Goal: Task Accomplishment & Management: Manage account settings

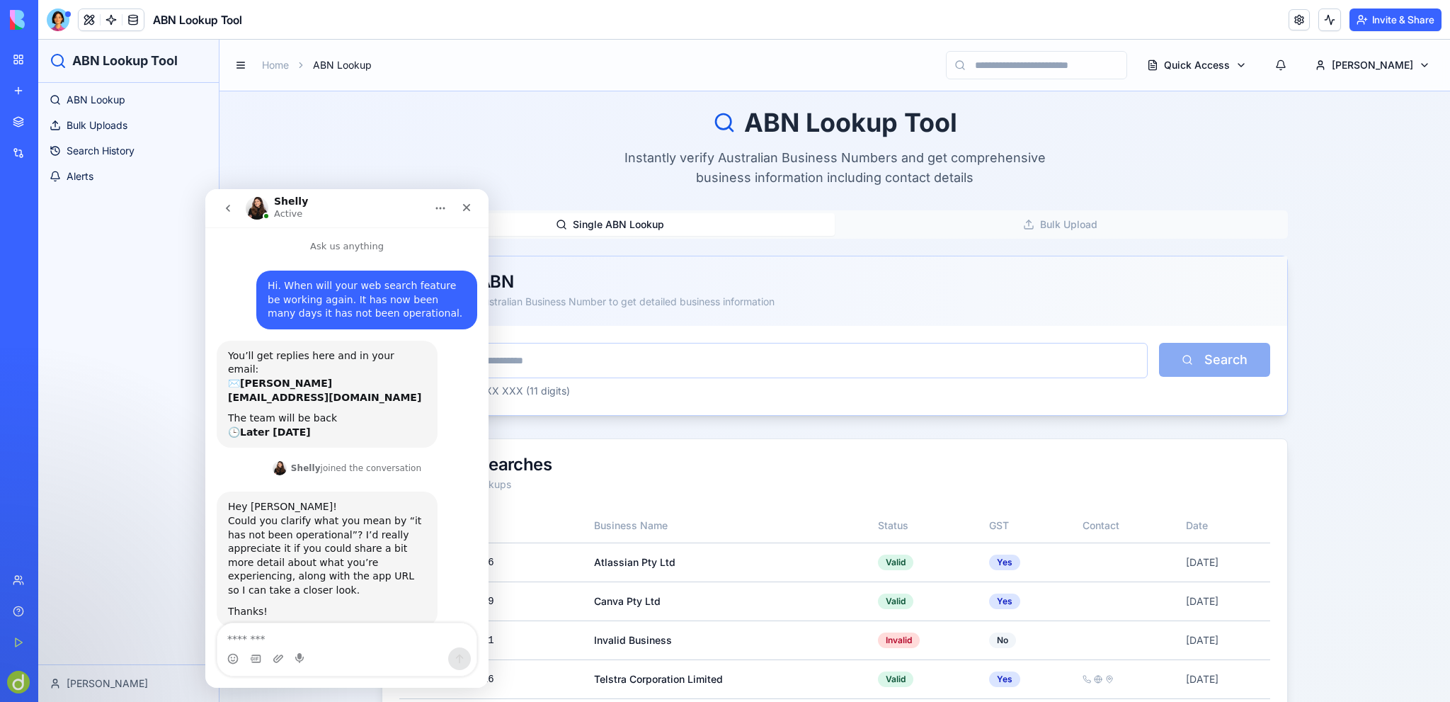
scroll to position [387, 0]
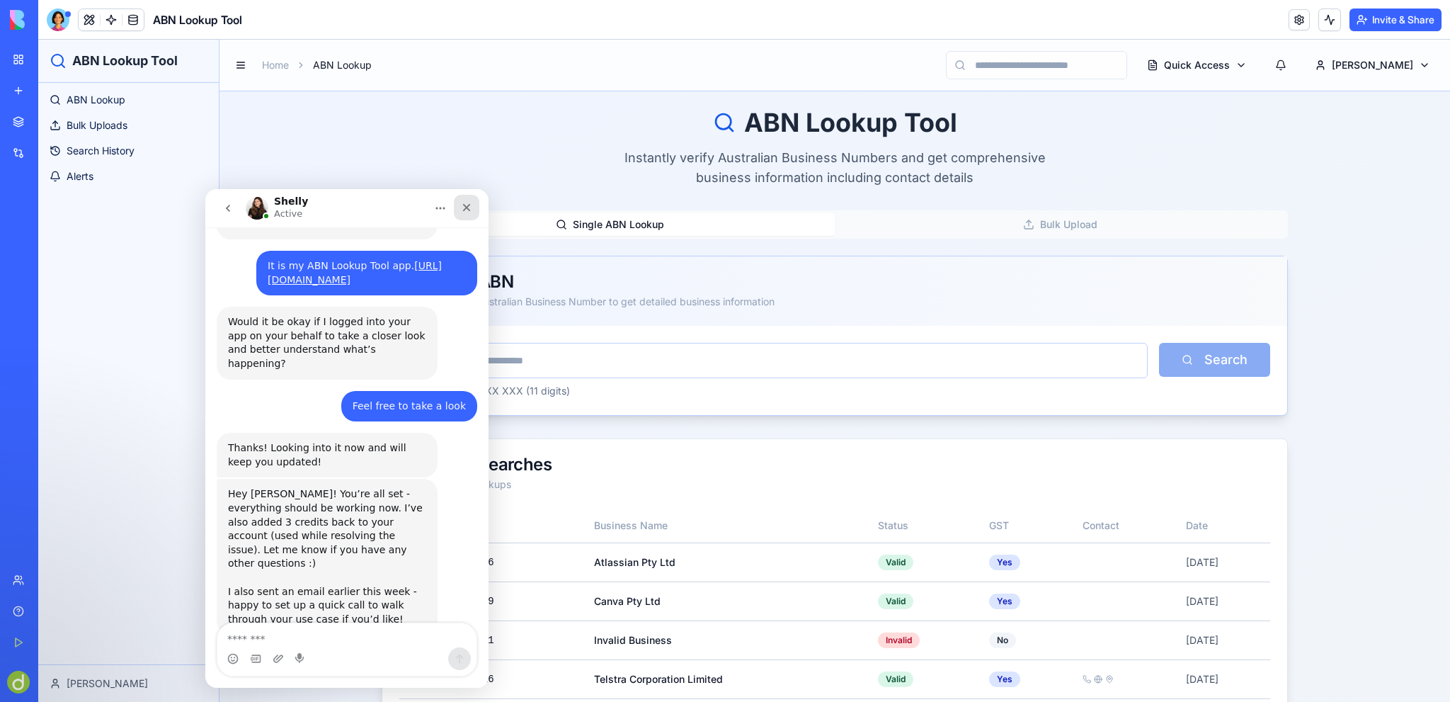
click at [467, 205] on icon "Close" at bounding box center [466, 207] width 11 height 11
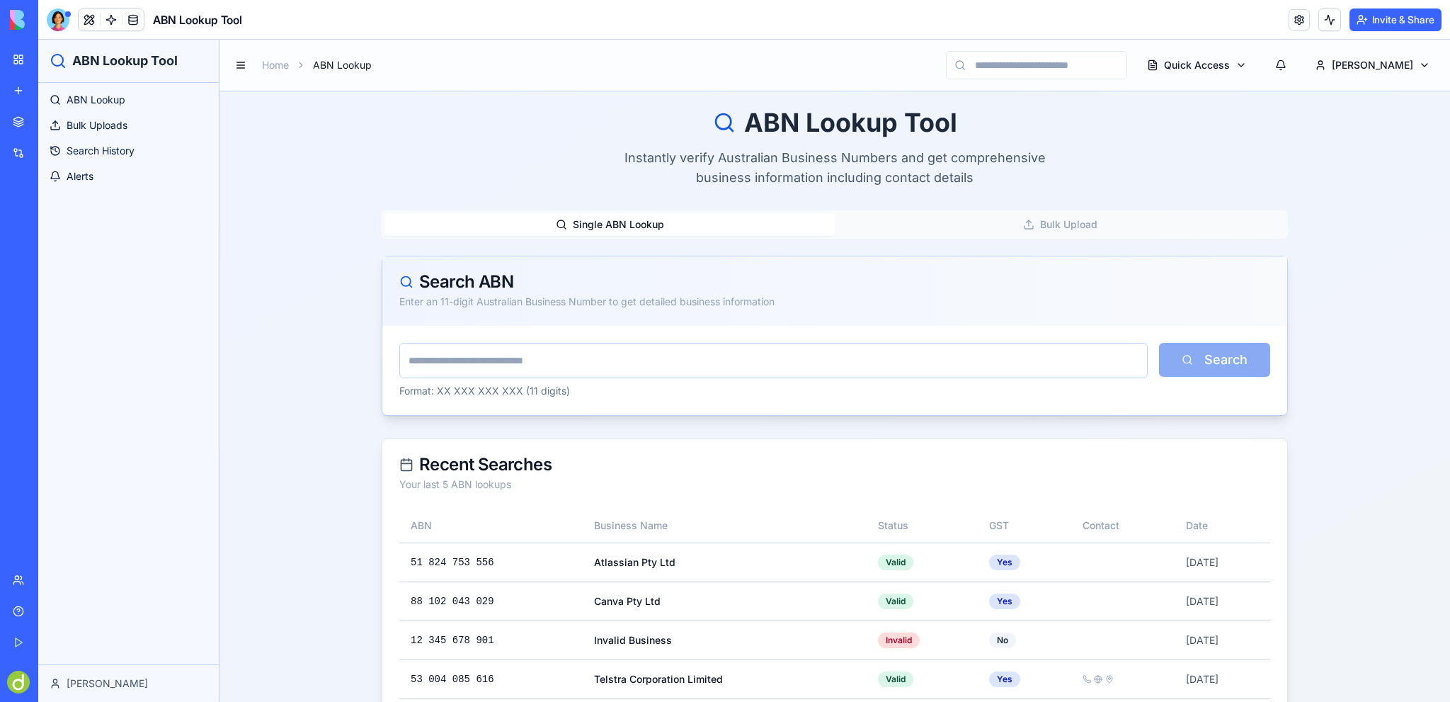
click at [483, 356] on input "text" at bounding box center [773, 360] width 749 height 35
type input "**********"
click at [1159, 343] on button "Search" at bounding box center [1214, 360] width 111 height 34
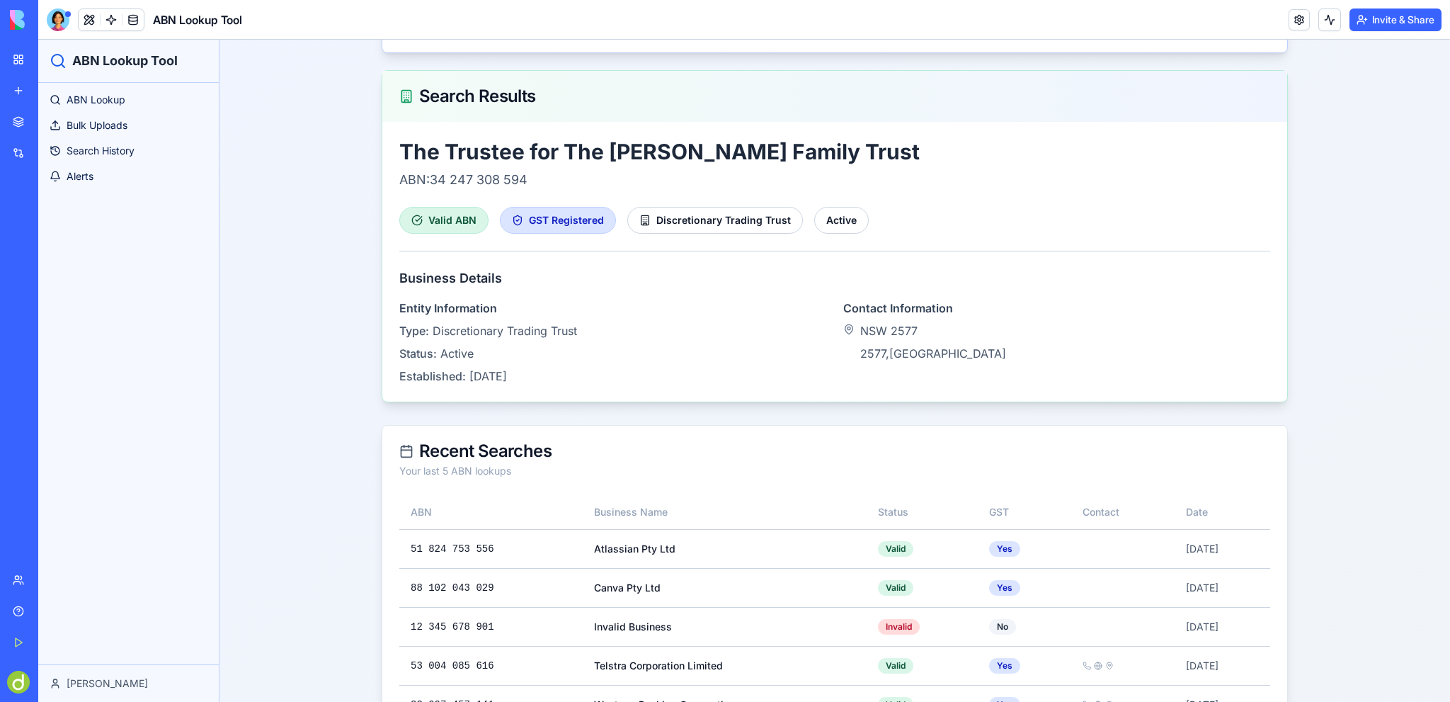
scroll to position [136, 0]
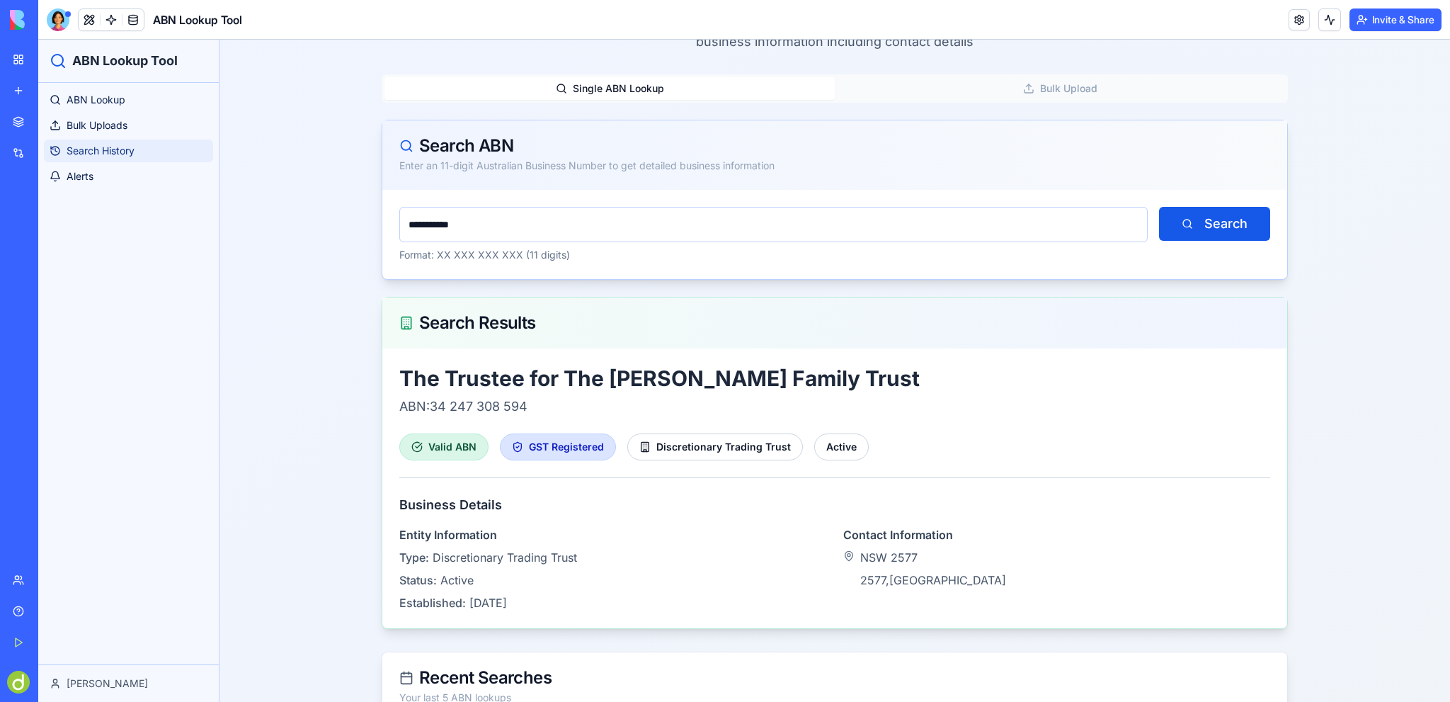
click at [94, 147] on span "Search History" at bounding box center [101, 151] width 68 height 14
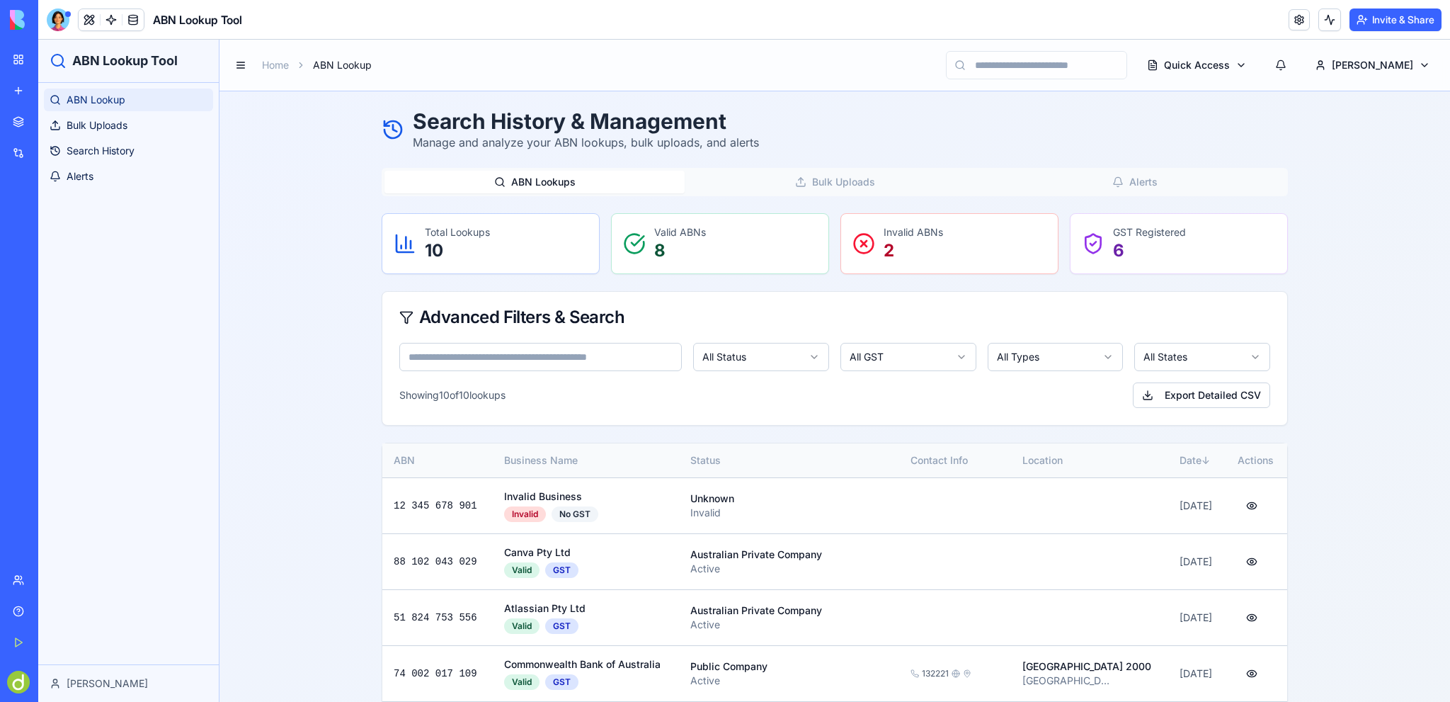
click at [95, 97] on span "ABN Lookup" at bounding box center [96, 100] width 59 height 14
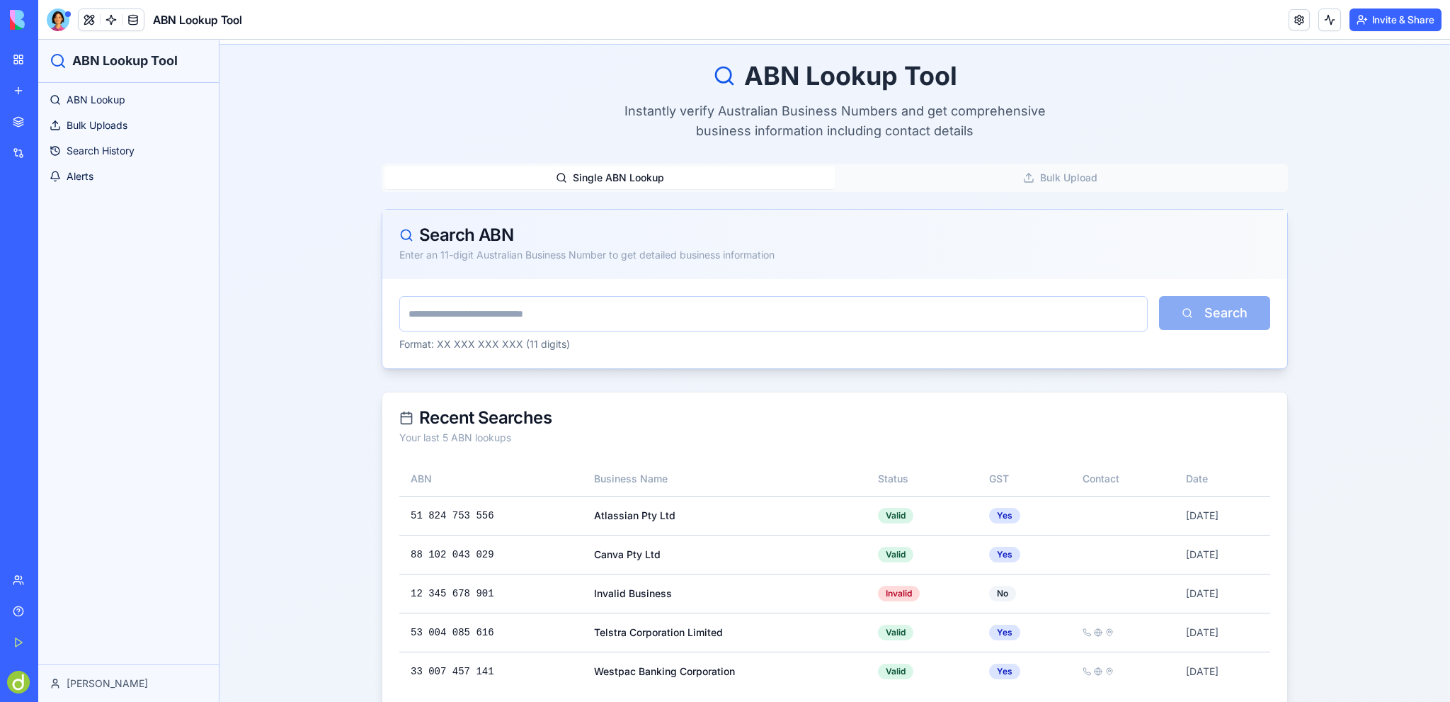
scroll to position [70, 0]
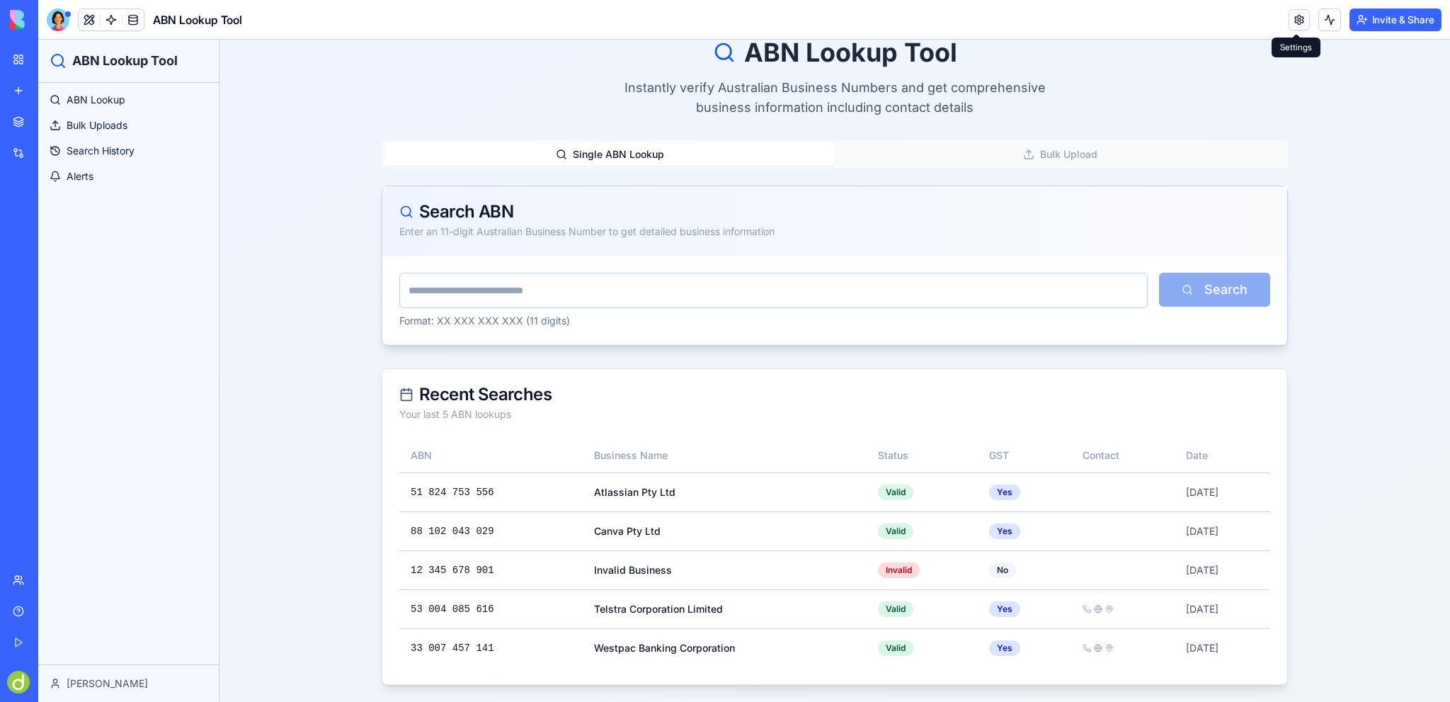
click at [1298, 20] on link at bounding box center [1299, 19] width 21 height 21
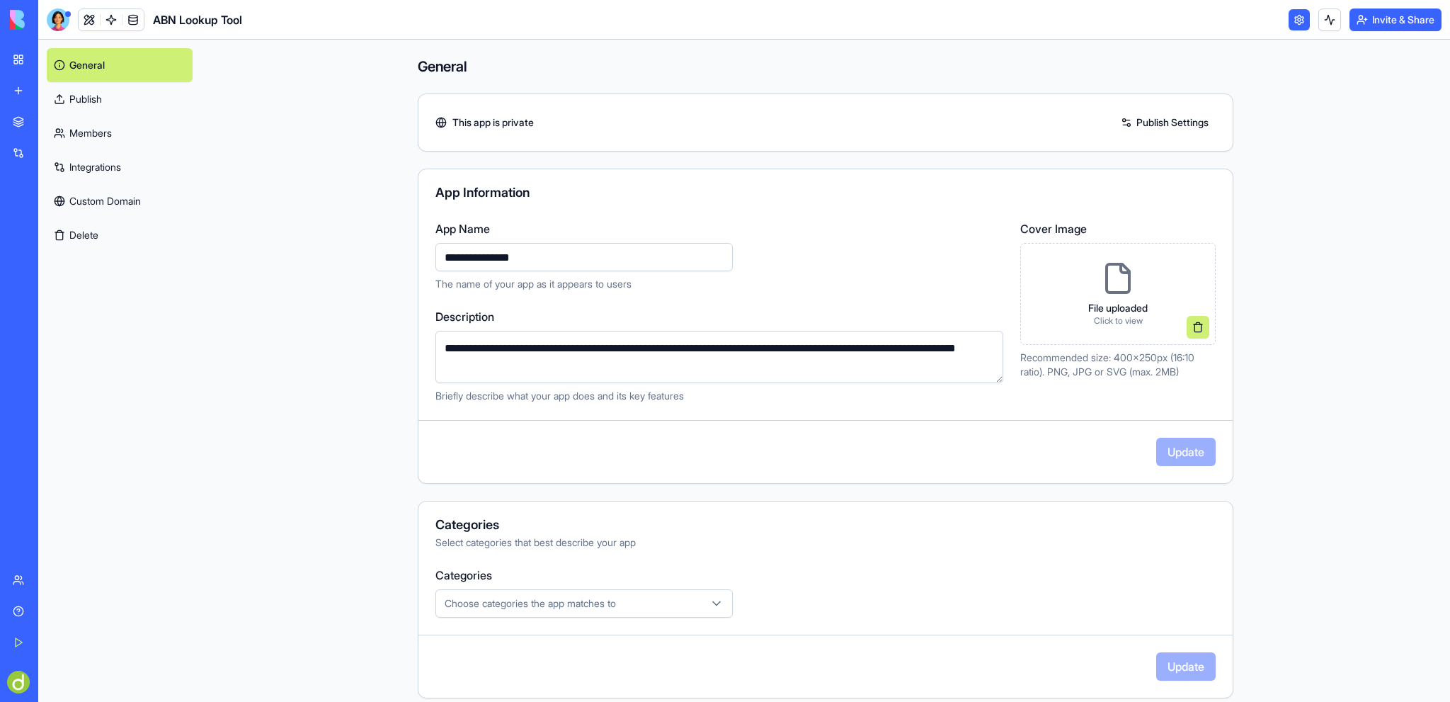
click at [1159, 118] on link "Publish Settings" at bounding box center [1165, 122] width 102 height 23
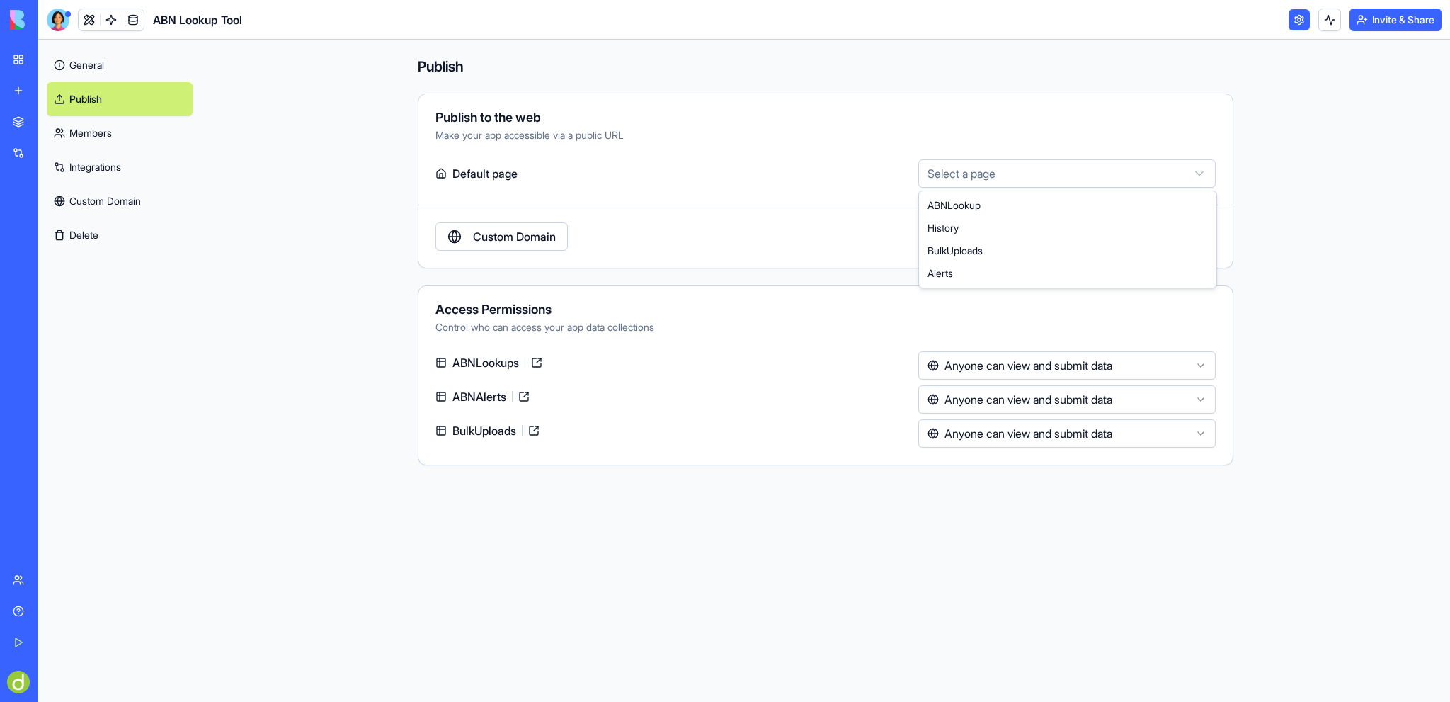
click at [1048, 173] on html "**********" at bounding box center [725, 351] width 1450 height 702
select select "**********"
click at [1176, 239] on button "Publish" at bounding box center [1176, 236] width 80 height 28
click at [1132, 359] on html "**********" at bounding box center [725, 351] width 1450 height 702
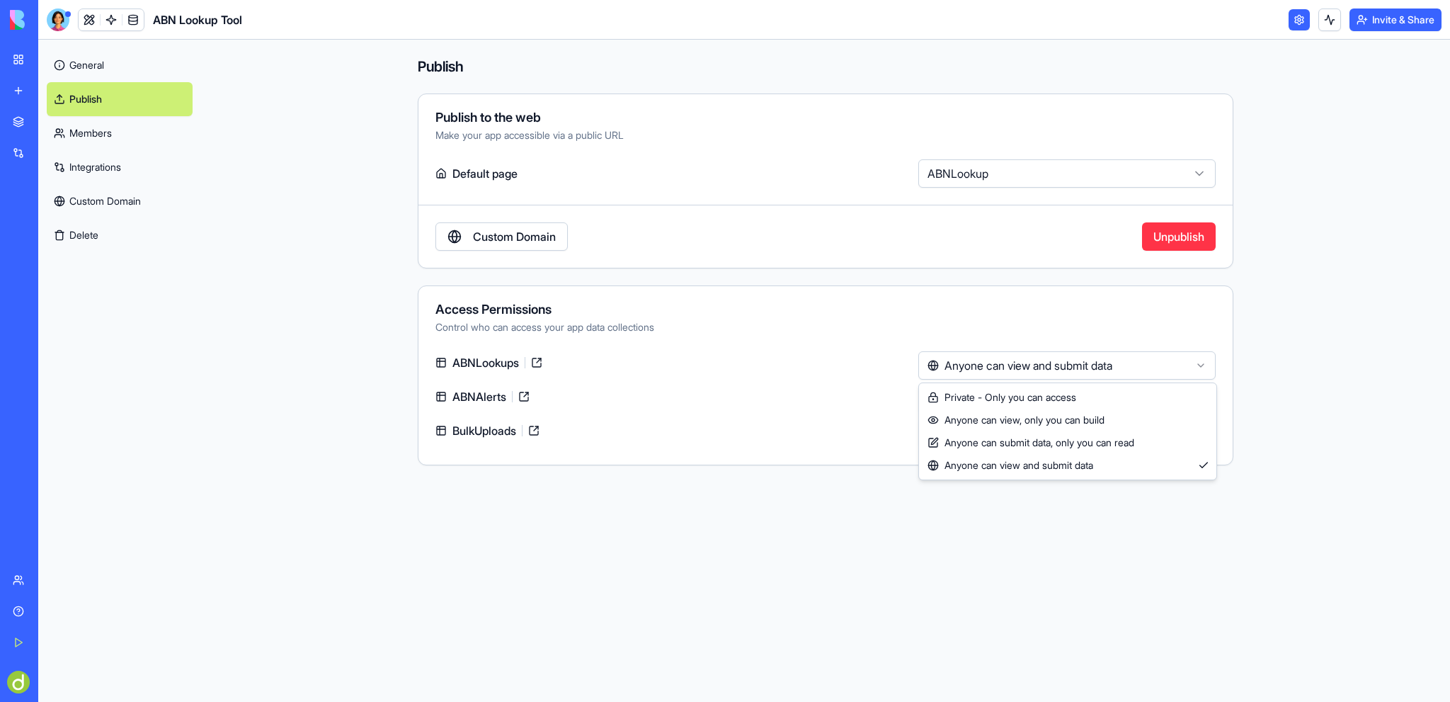
click at [1324, 103] on html "**********" at bounding box center [725, 351] width 1450 height 702
click at [519, 232] on link "Custom Domain" at bounding box center [502, 236] width 132 height 28
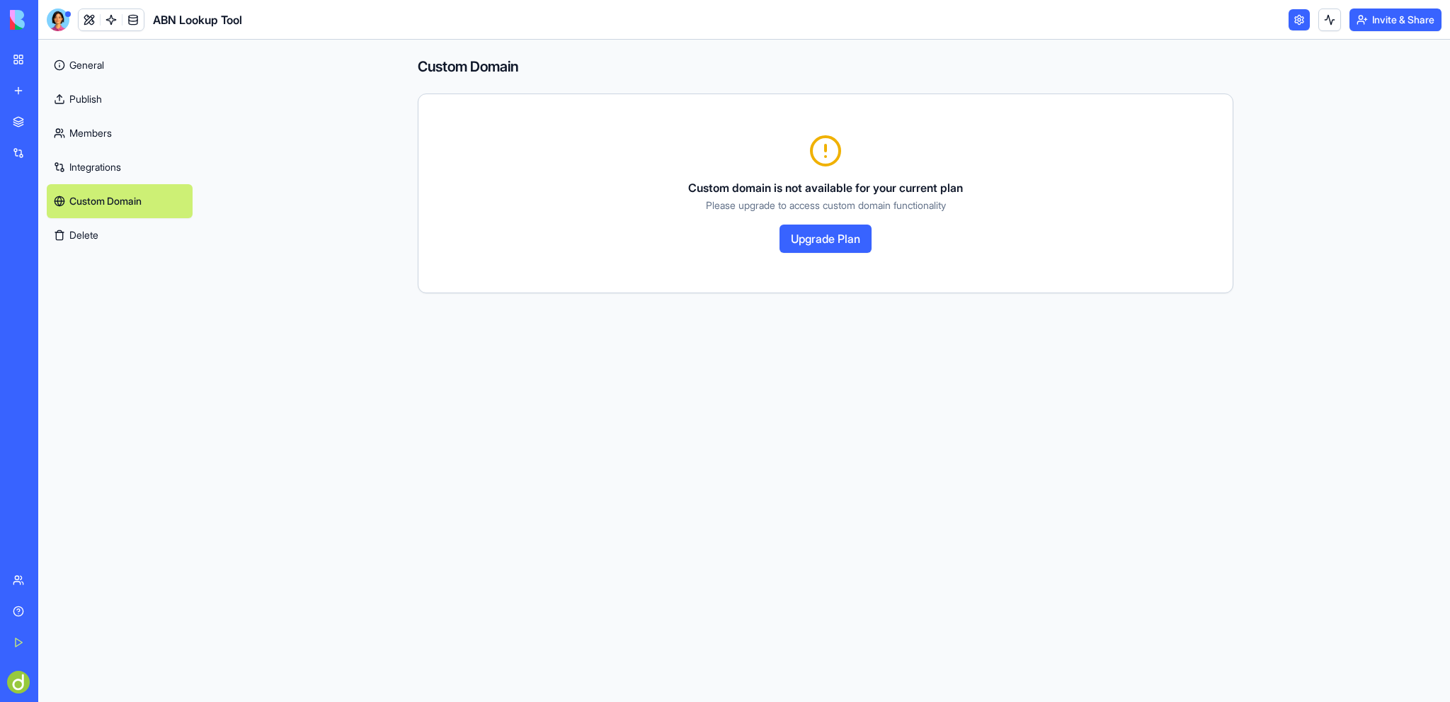
click at [103, 162] on link "Integrations" at bounding box center [120, 167] width 146 height 34
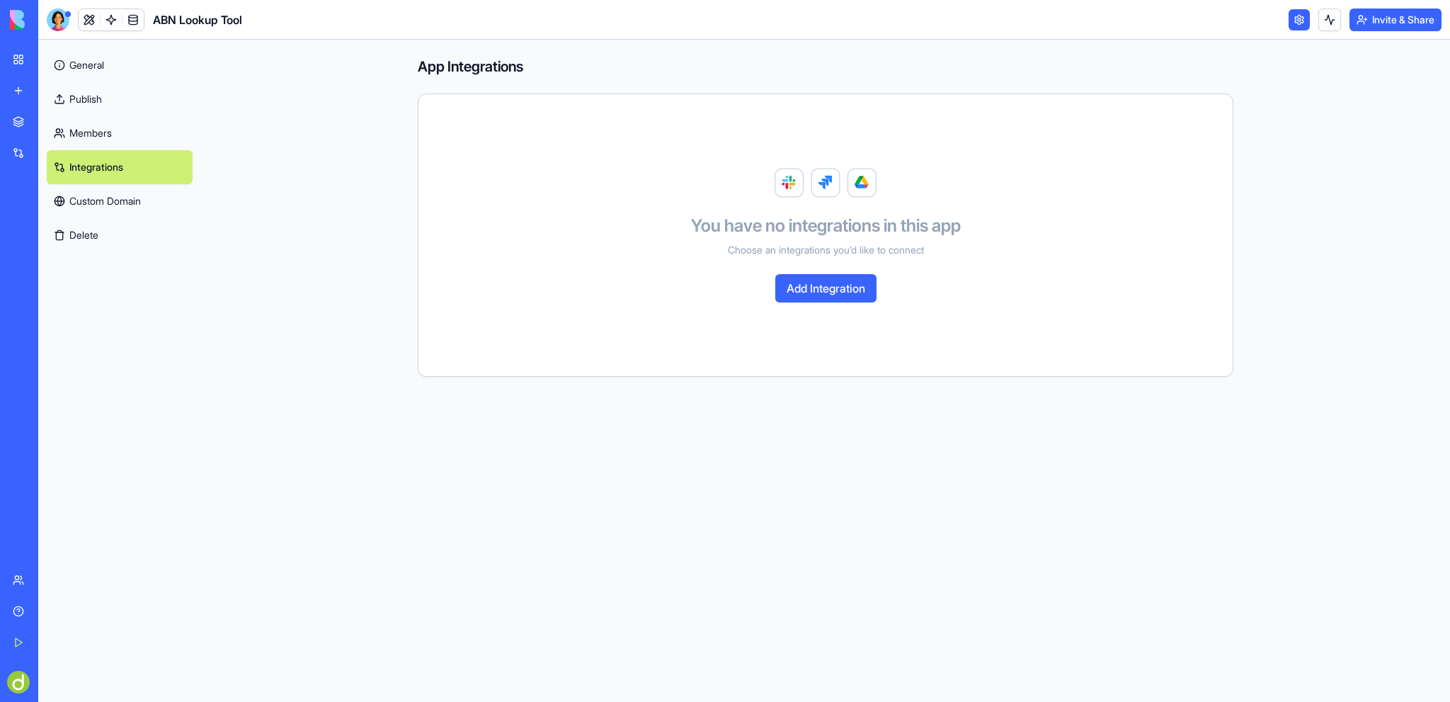
click at [93, 130] on link "Members" at bounding box center [120, 133] width 146 height 34
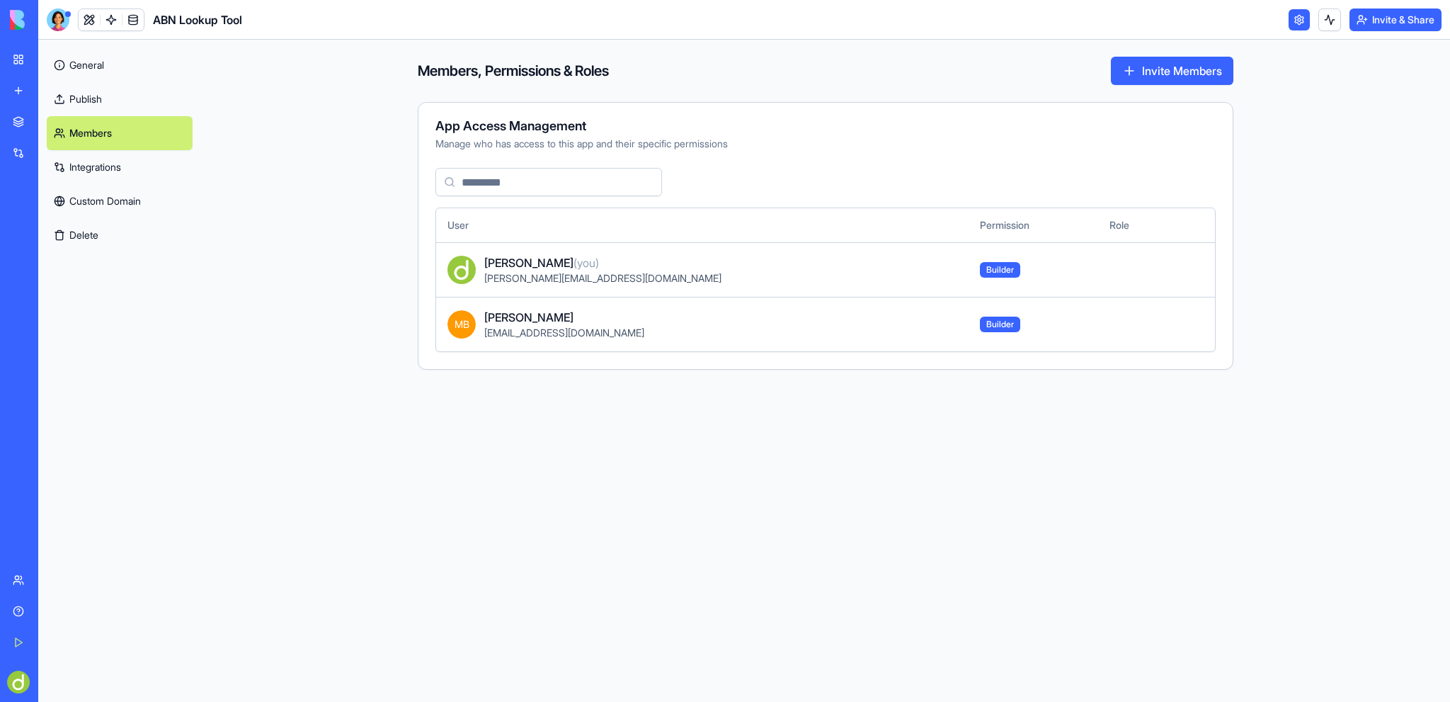
click at [82, 97] on link "Publish" at bounding box center [120, 99] width 146 height 34
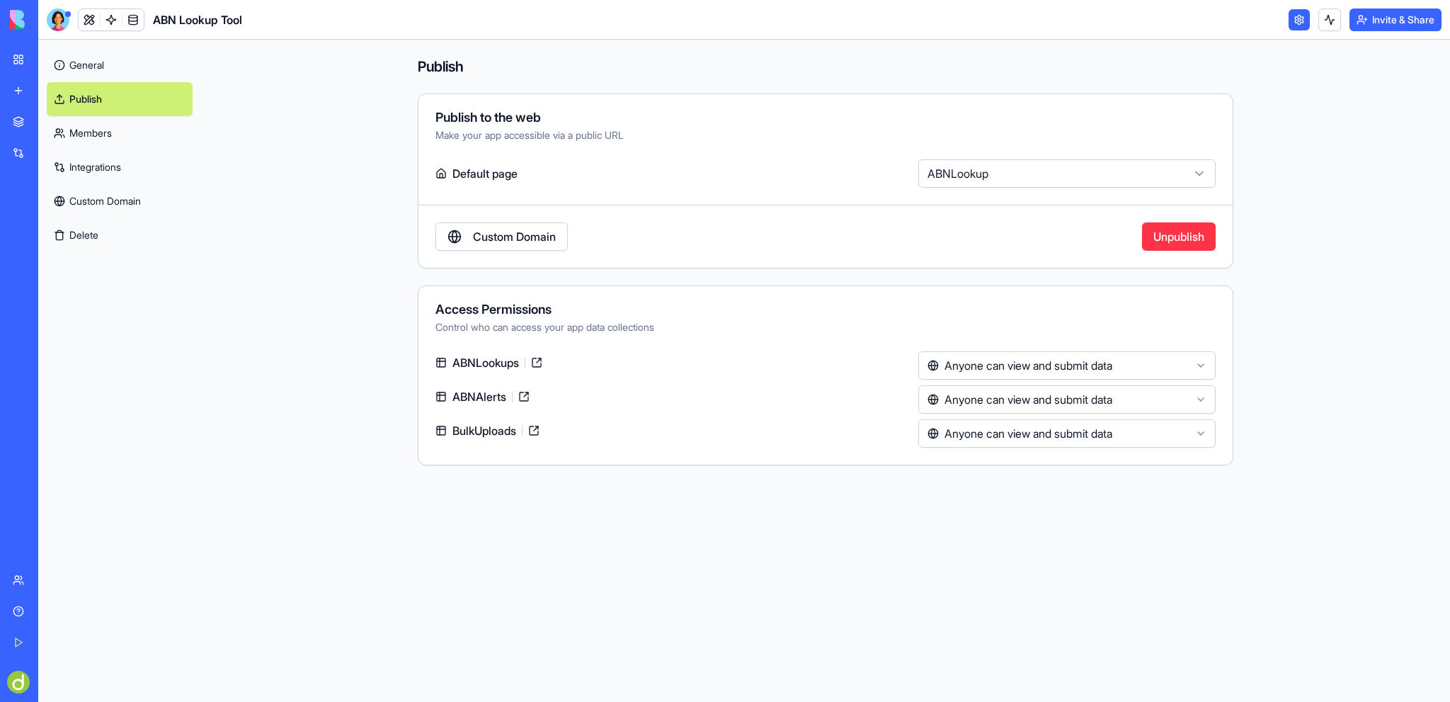
click at [89, 58] on link "General" at bounding box center [120, 65] width 146 height 34
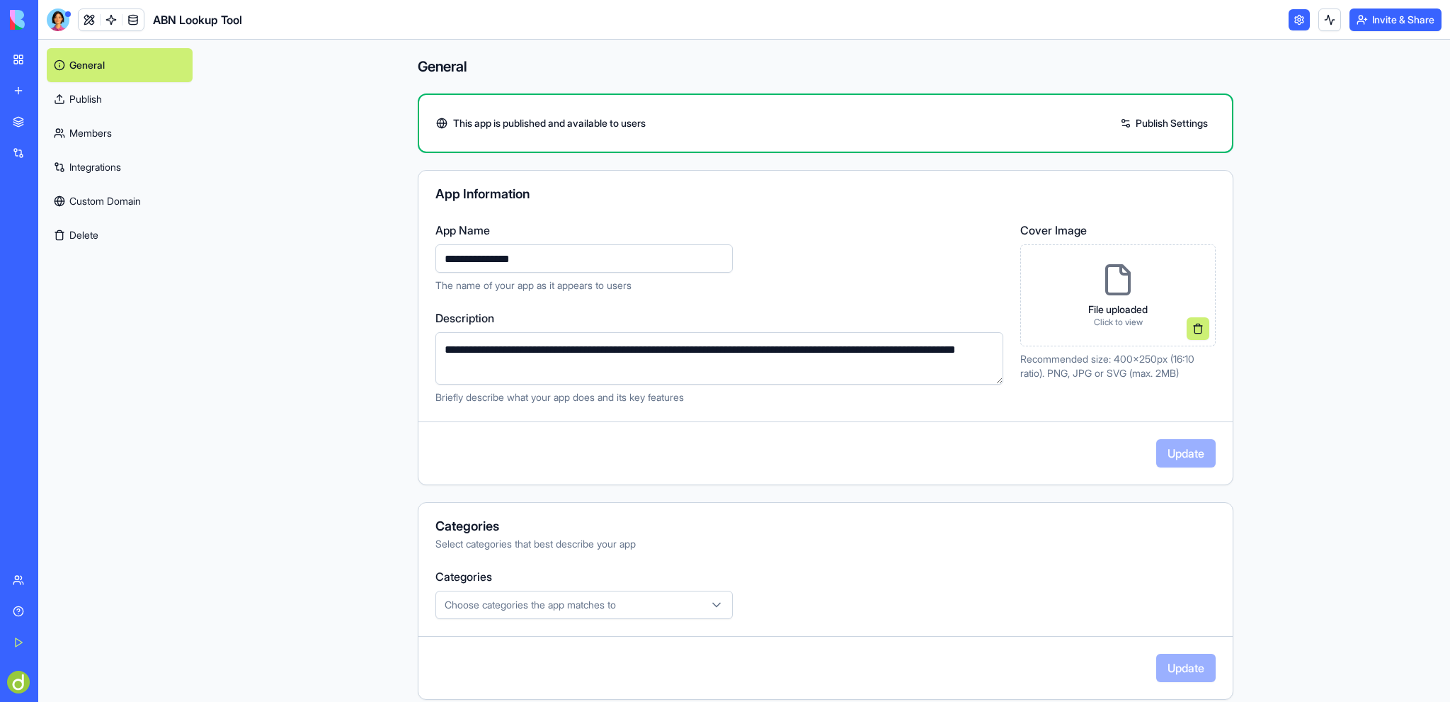
click at [1153, 125] on link "Publish Settings" at bounding box center [1164, 123] width 102 height 23
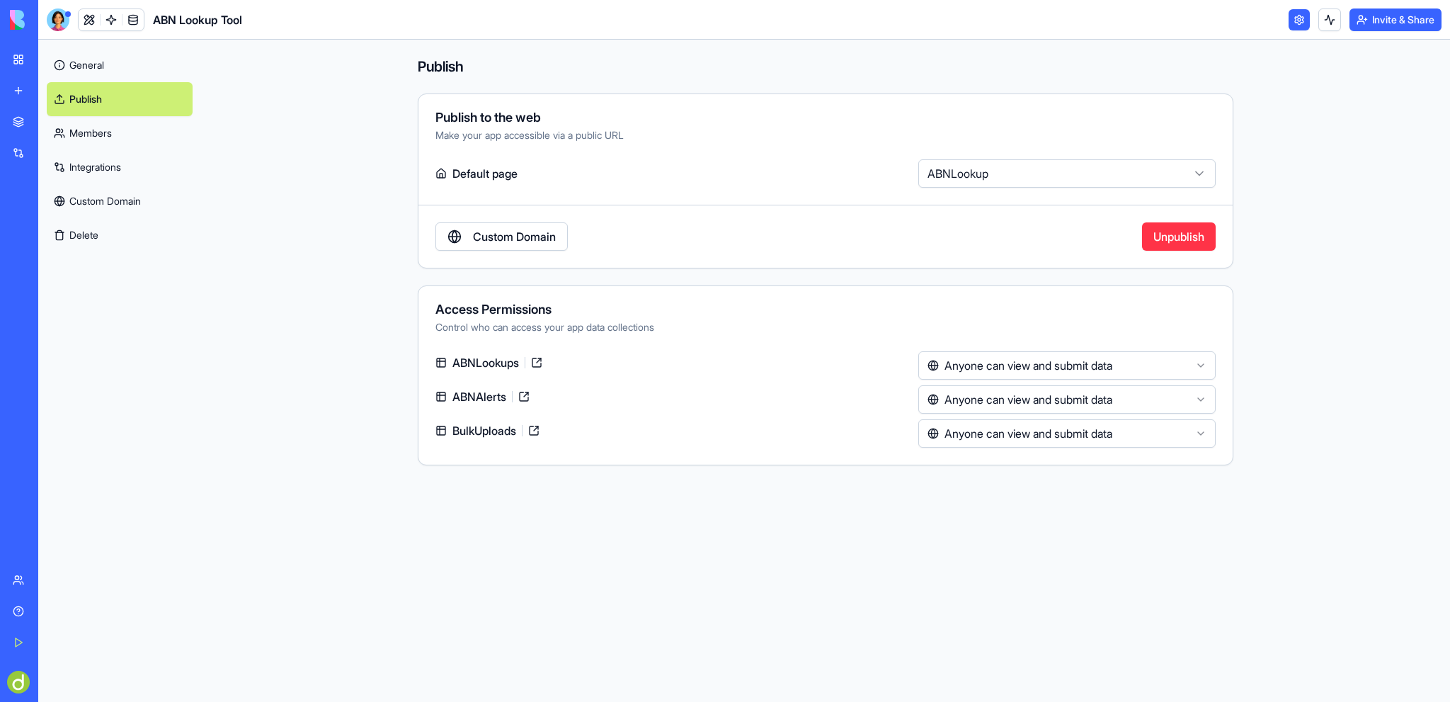
click at [1297, 18] on link at bounding box center [1299, 19] width 21 height 21
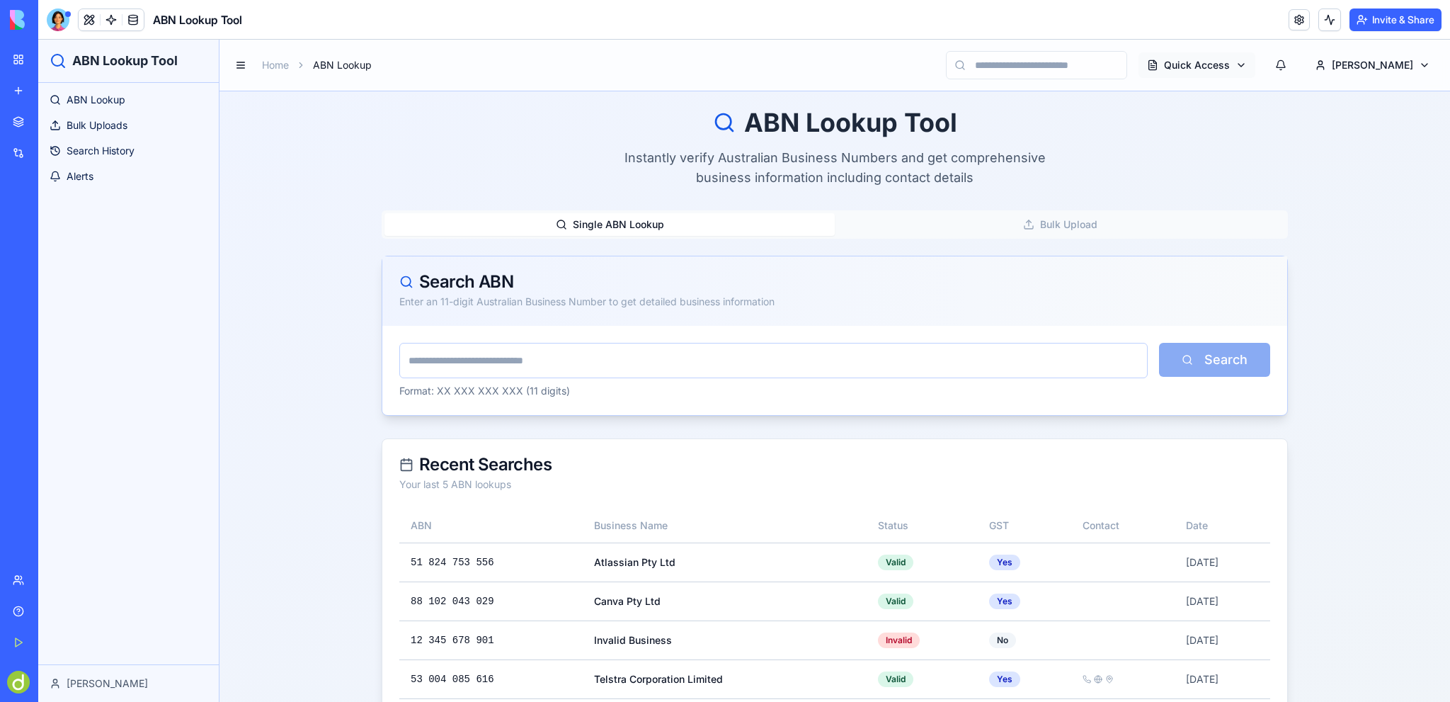
click at [1279, 61] on html "ABN Lookup Tool ABN Lookup Bulk Uploads Search History Alerts [PERSON_NAME] Hom…" at bounding box center [744, 406] width 1412 height 732
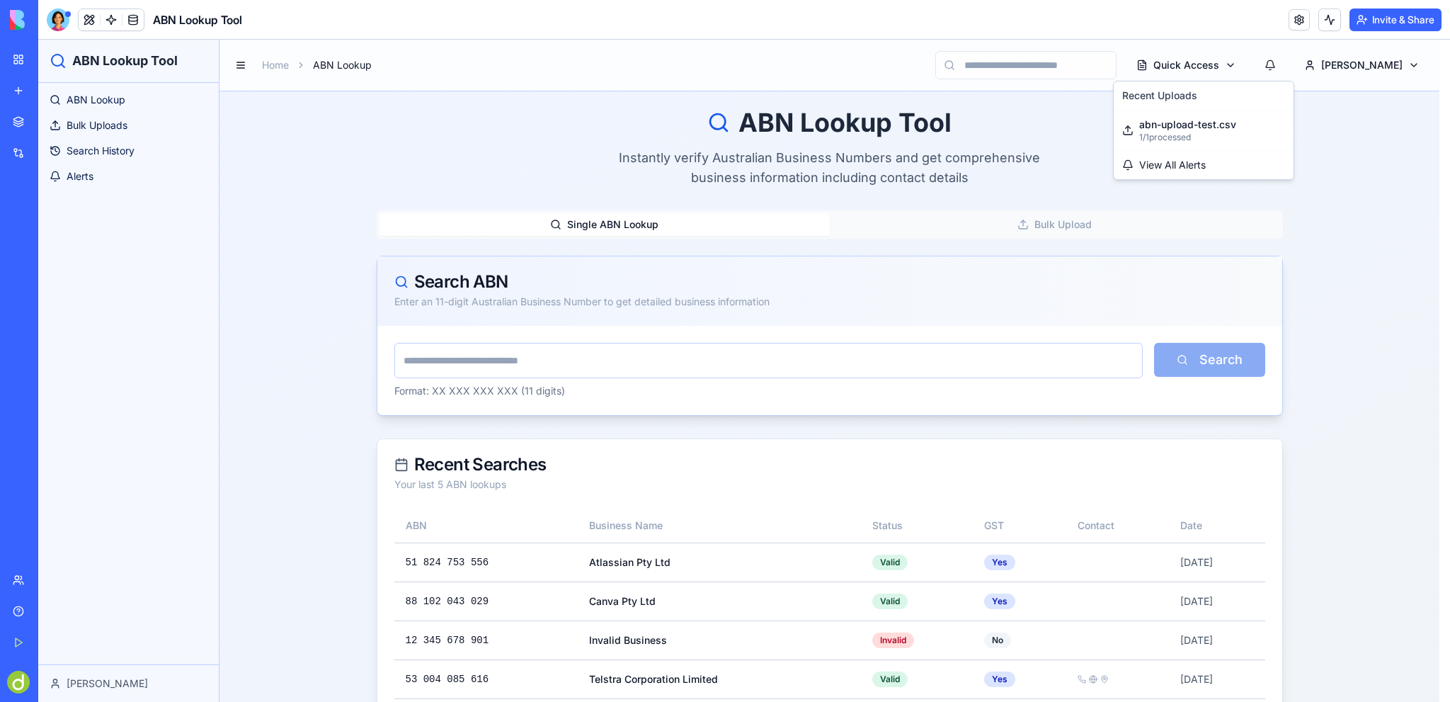
click at [1408, 62] on html "ABN Lookup Tool ABN Lookup Bulk Uploads Search History Alerts [PERSON_NAME] Hom…" at bounding box center [744, 406] width 1412 height 732
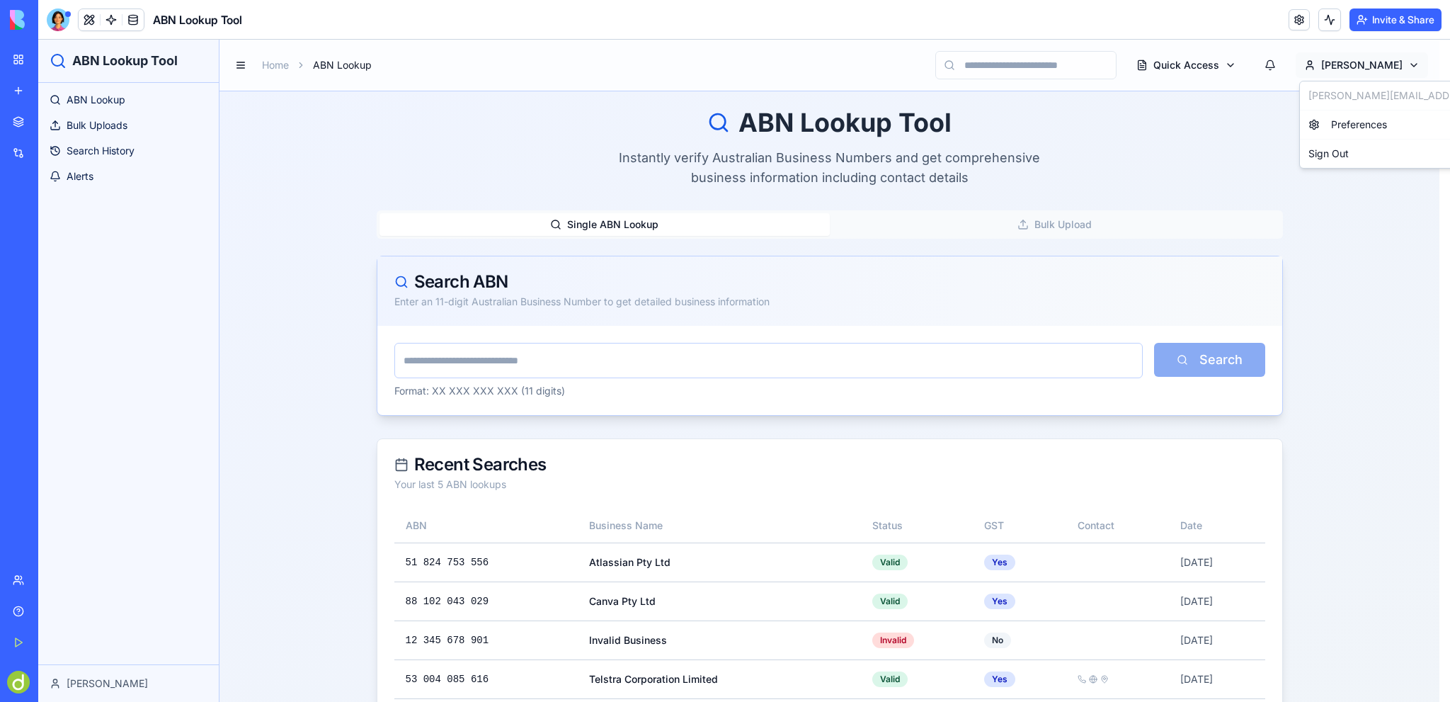
click at [1402, 62] on html "ABN Lookup Tool ABN Lookup Bulk Uploads Search History Alerts [PERSON_NAME] Hom…" at bounding box center [744, 406] width 1412 height 732
click at [1367, 128] on span "Preferences" at bounding box center [1359, 125] width 56 height 14
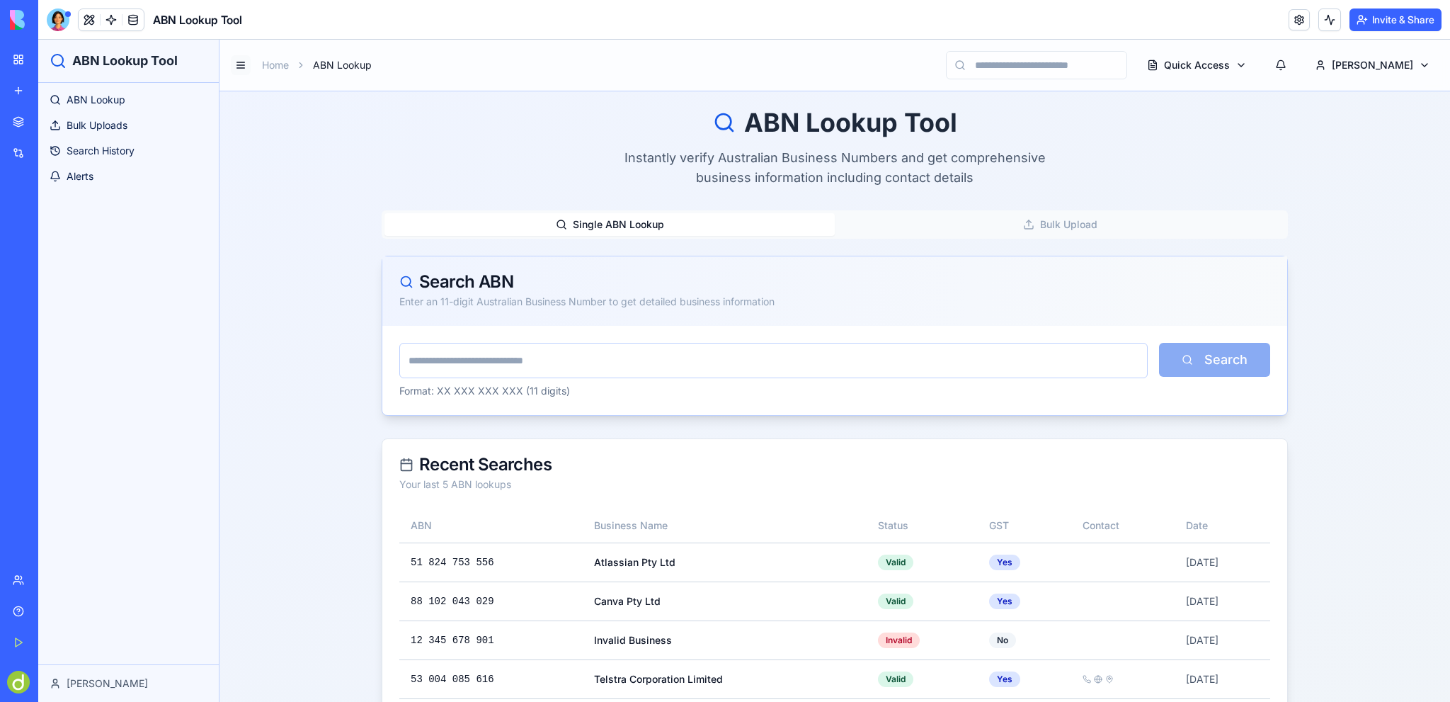
click at [242, 62] on button at bounding box center [241, 65] width 20 height 20
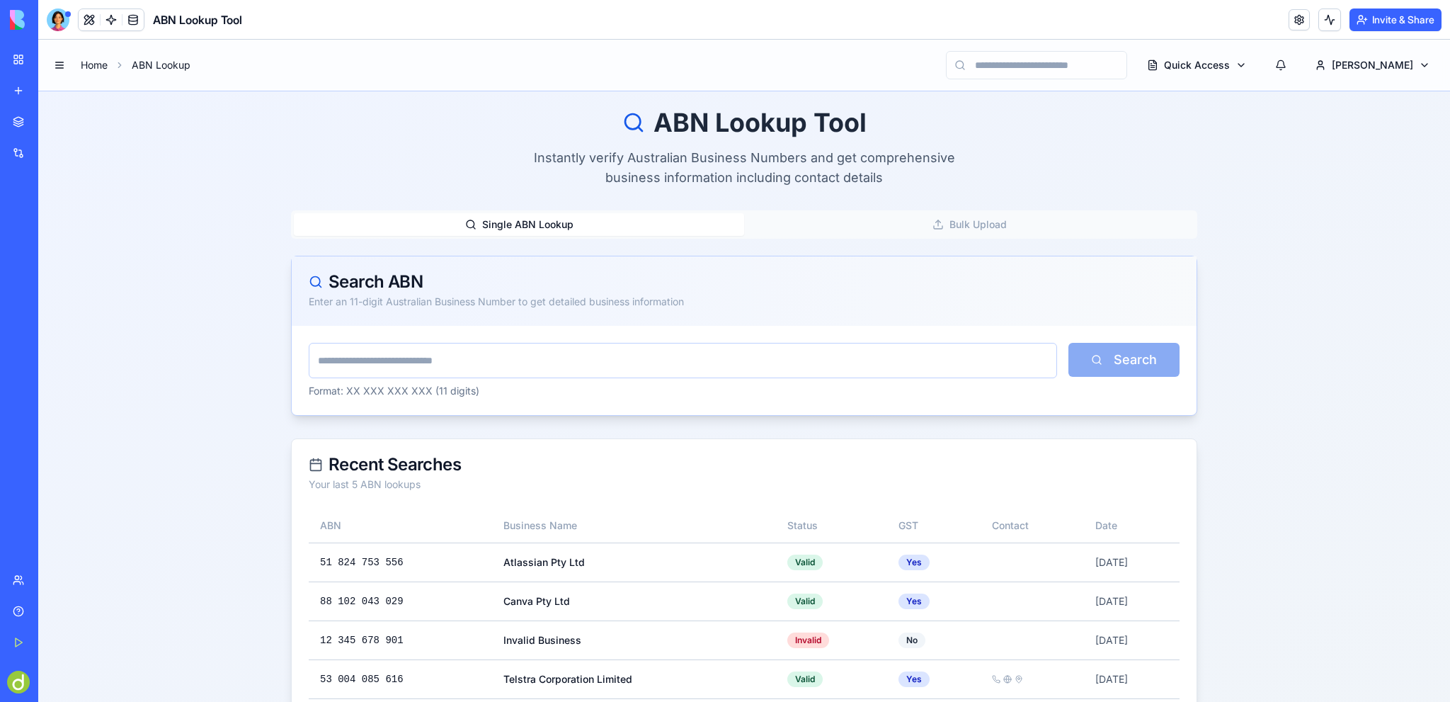
click at [96, 62] on link "Home" at bounding box center [94, 65] width 27 height 14
click at [1406, 16] on button "Invite & Share" at bounding box center [1396, 19] width 92 height 23
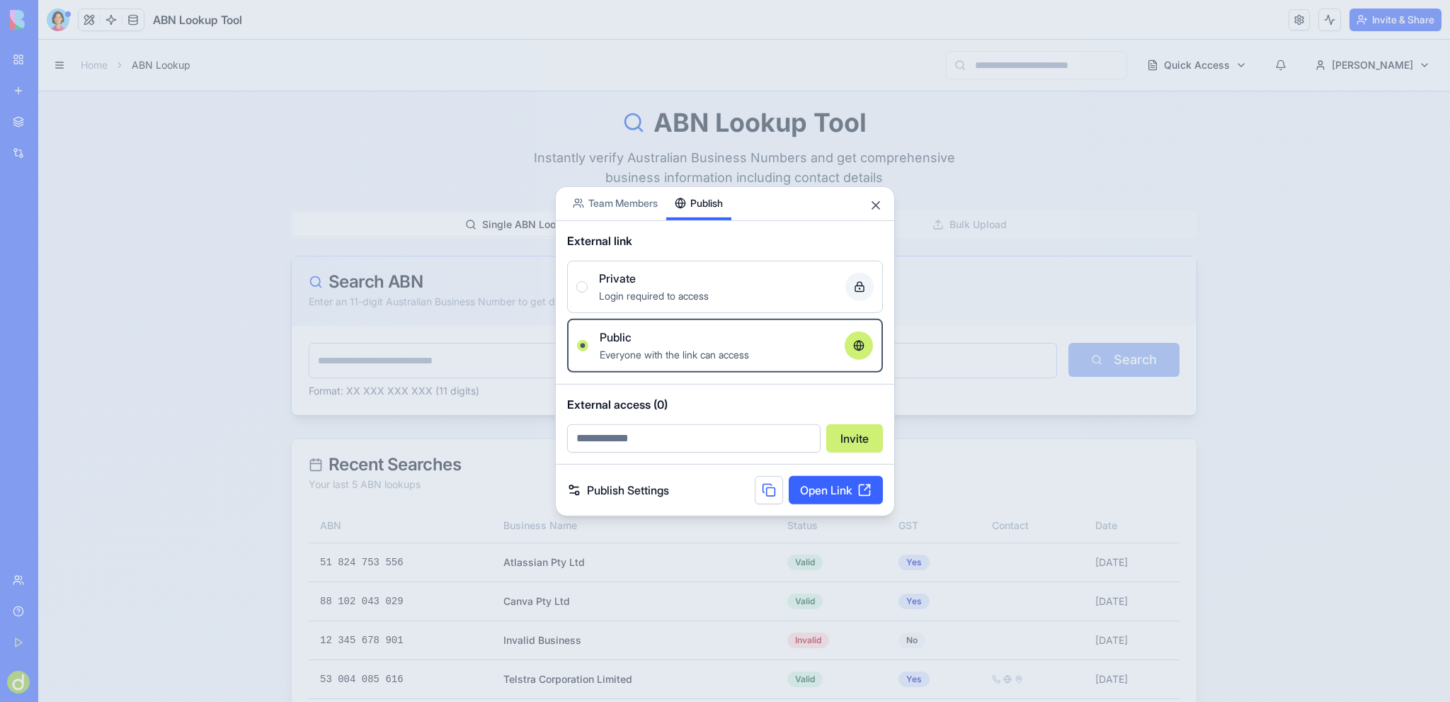
click at [706, 193] on button "Publish" at bounding box center [698, 202] width 65 height 33
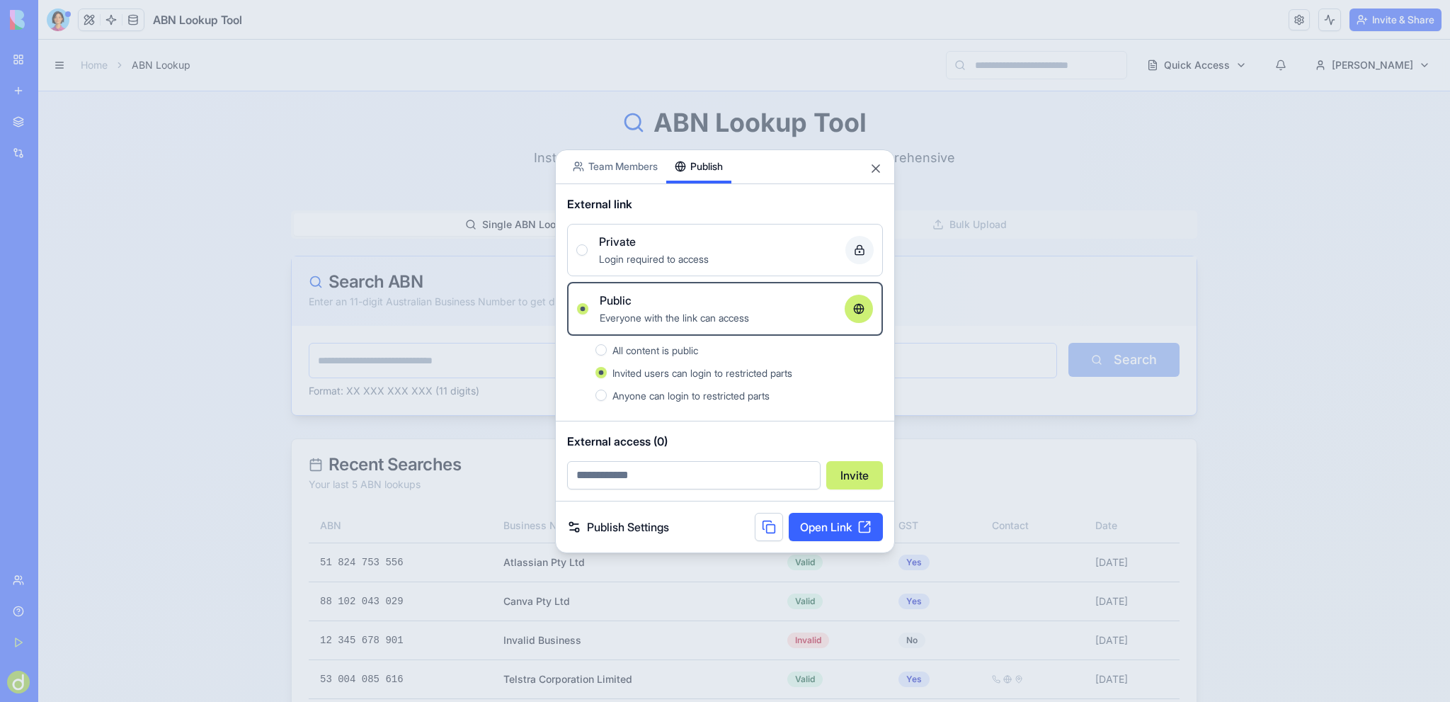
click at [836, 525] on link "Open Link" at bounding box center [836, 527] width 94 height 28
